Goal: Transaction & Acquisition: Purchase product/service

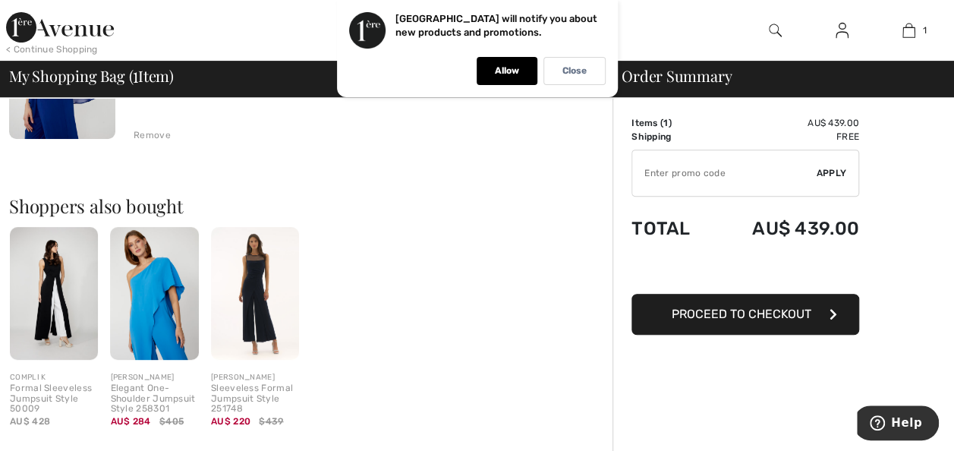
scroll to position [276, 0]
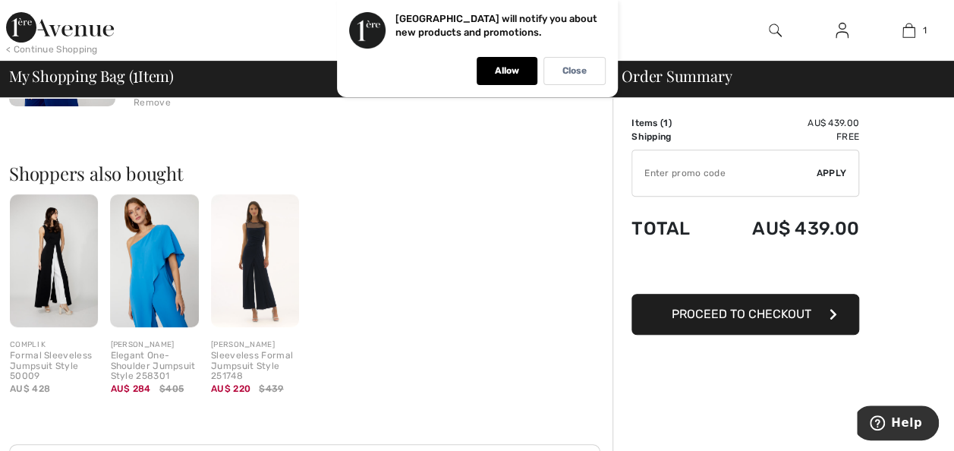
click at [150, 281] on img at bounding box center [154, 260] width 88 height 133
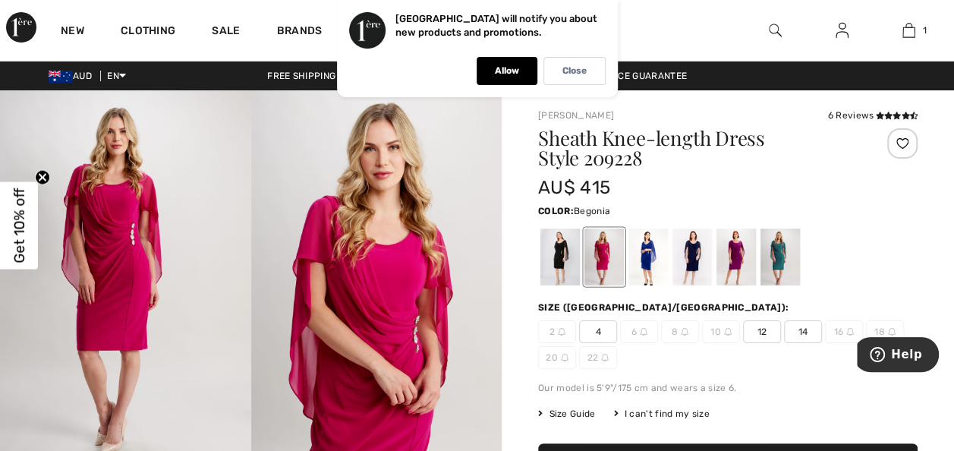
click at [644, 252] on div at bounding box center [647, 256] width 39 height 57
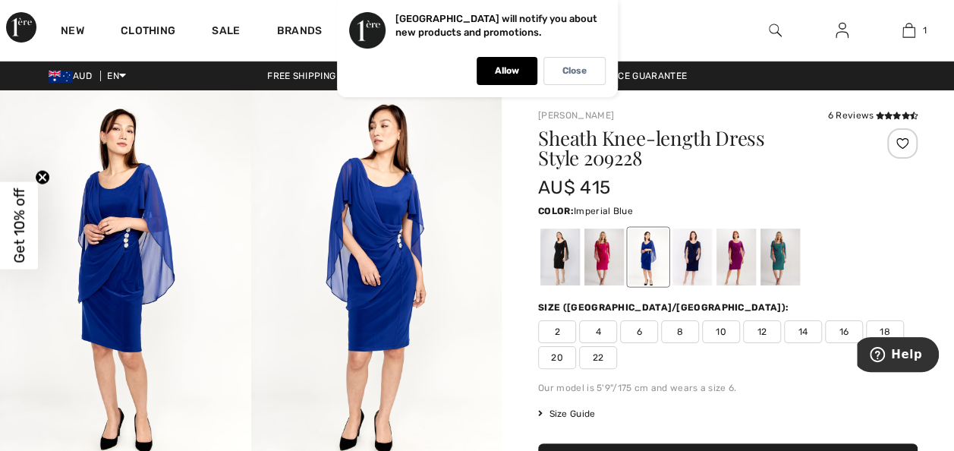
click at [780, 261] on div at bounding box center [780, 256] width 39 height 57
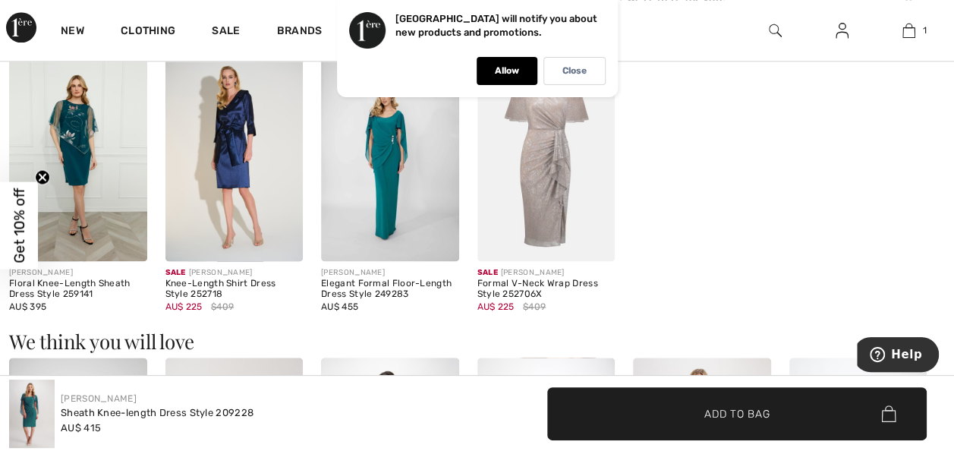
scroll to position [935, 0]
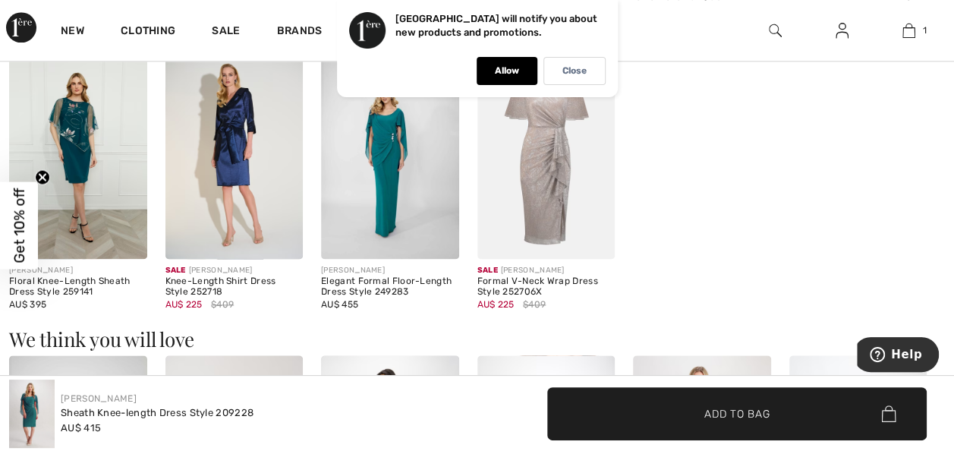
click at [81, 190] on img at bounding box center [78, 155] width 138 height 206
